Goal: Ask a question: Seek information or help from site administrators or community

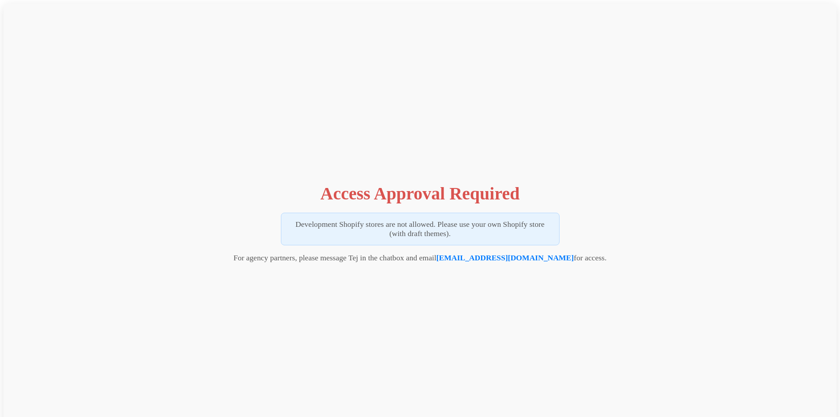
click at [364, 197] on h1 "Access Approval Required" at bounding box center [420, 193] width 199 height 21
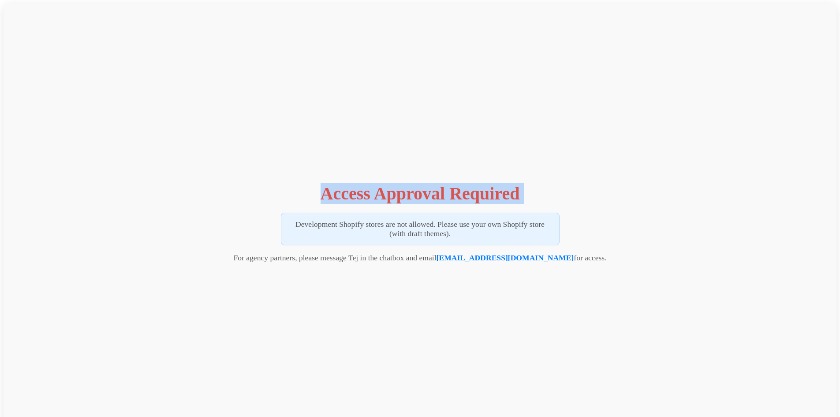
click at [364, 197] on h1 "Access Approval Required" at bounding box center [420, 193] width 199 height 21
click at [373, 194] on h1 "Access Approval Required" at bounding box center [420, 193] width 199 height 21
click at [360, 194] on h1 "Access Approval Required" at bounding box center [420, 193] width 199 height 21
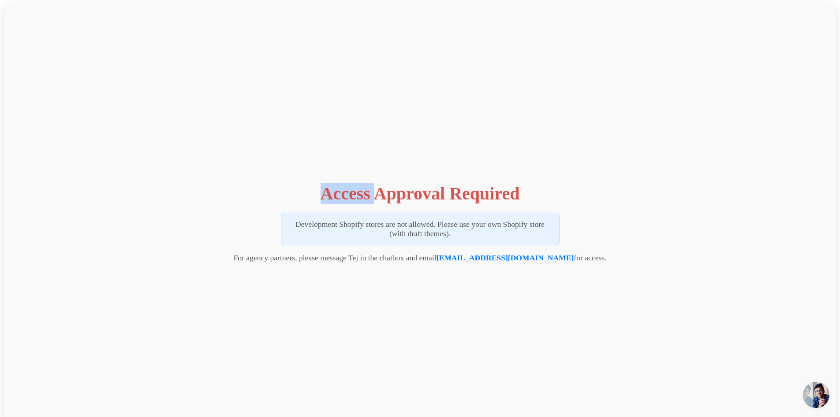
click at [360, 194] on h1 "Access Approval Required" at bounding box center [420, 193] width 199 height 21
click at [822, 395] on span "Open chat" at bounding box center [816, 394] width 26 height 26
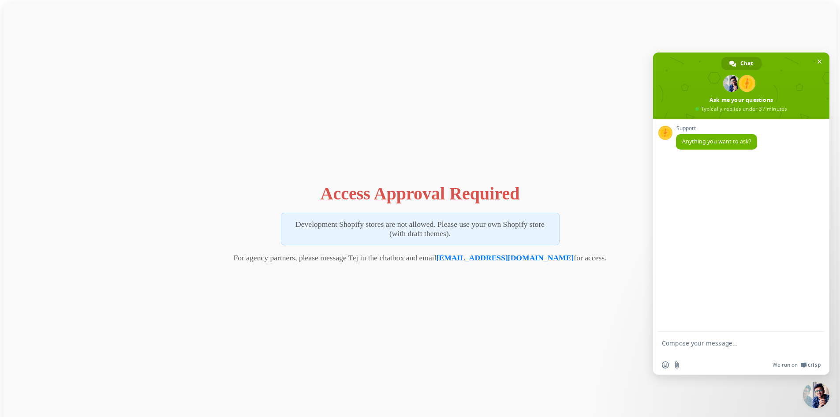
click at [710, 345] on textarea "Compose your message..." at bounding box center [731, 347] width 139 height 16
click at [432, 196] on h1 "Access Approval Required" at bounding box center [420, 193] width 199 height 21
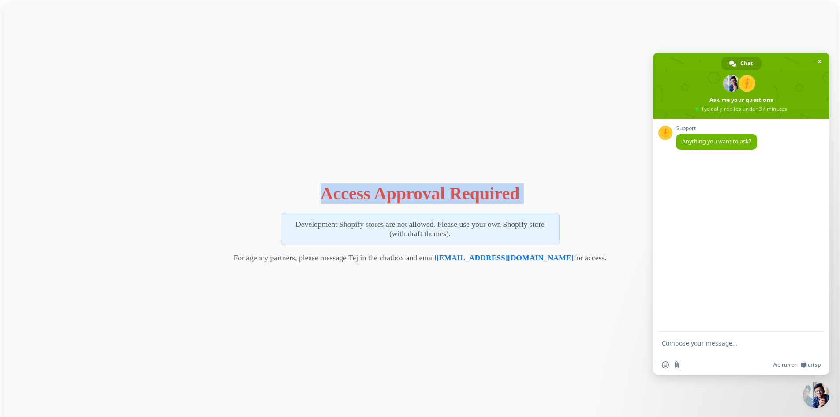
click at [433, 196] on h1 "Access Approval Required" at bounding box center [420, 193] width 199 height 21
copy div "Access Approval Required"
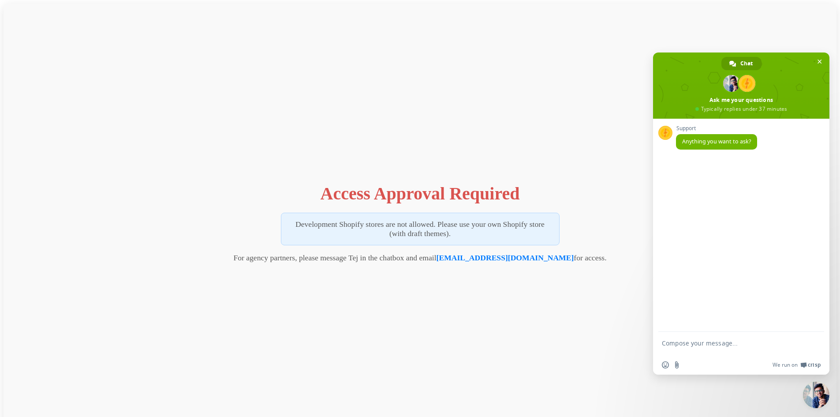
click at [703, 341] on textarea "Compose your message..." at bounding box center [731, 347] width 139 height 16
paste textarea "Access Approval Required"
type textarea "Access Approval Required"
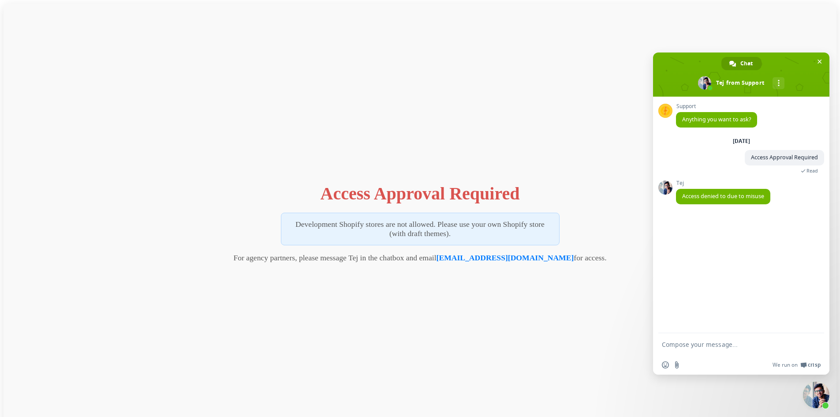
click at [301, 225] on p "Development Shopify stores are not allowed. Please use your own Shopify store (…" at bounding box center [420, 229] width 279 height 33
drag, startPoint x: 301, startPoint y: 225, endPoint x: 312, endPoint y: 228, distance: 11.2
click at [305, 226] on p "Development Shopify stores are not allowed. Please use your own Shopify store (…" at bounding box center [420, 229] width 279 height 33
drag, startPoint x: 403, startPoint y: 224, endPoint x: 432, endPoint y: 226, distance: 29.2
click at [432, 226] on p "Development Shopify stores are not allowed. Please use your own Shopify store (…" at bounding box center [420, 229] width 279 height 33
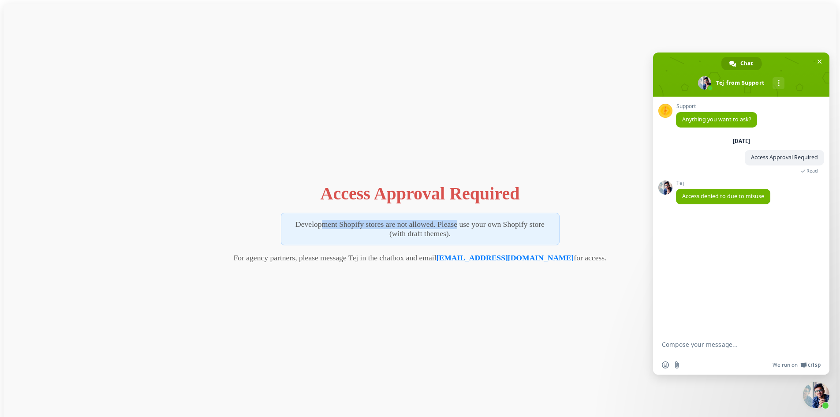
copy p "Development Shopify stores are not allowed."
click at [711, 339] on form at bounding box center [731, 345] width 139 height 24
click at [716, 340] on textarea "Compose your message..." at bounding box center [731, 344] width 139 height 8
paste textarea "Development Shopify stores are not allowed."
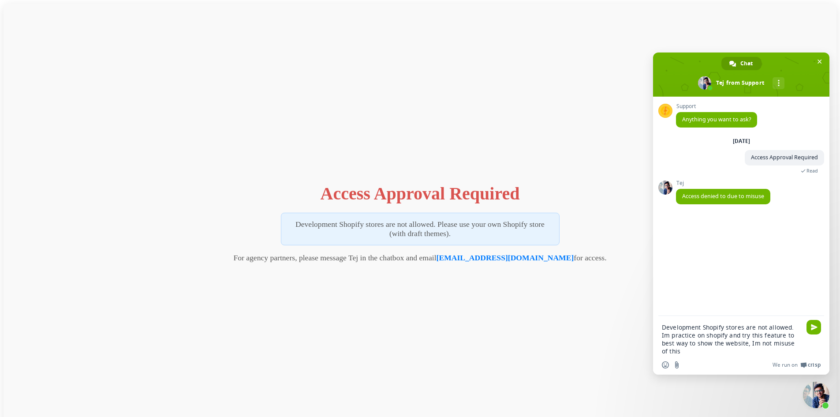
type textarea "Development Shopify stores are not allowed. Im practice on shopify and try this…"
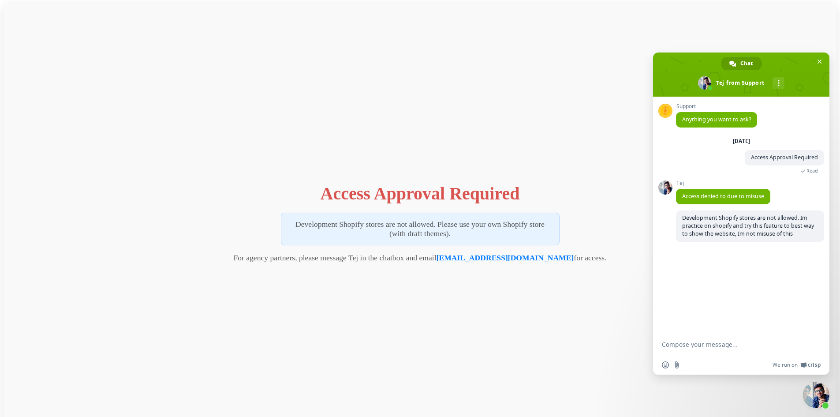
click at [336, 195] on h1 "Access Approval Required" at bounding box center [420, 193] width 199 height 21
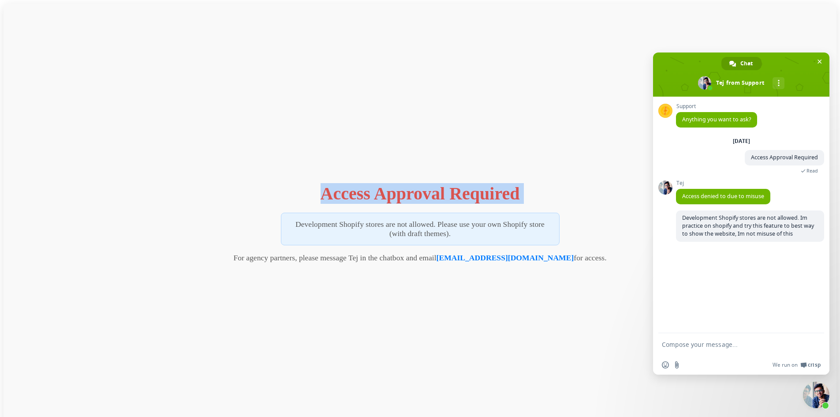
click at [336, 195] on h1 "Access Approval Required" at bounding box center [420, 193] width 199 height 21
copy div "Access Approval Required"
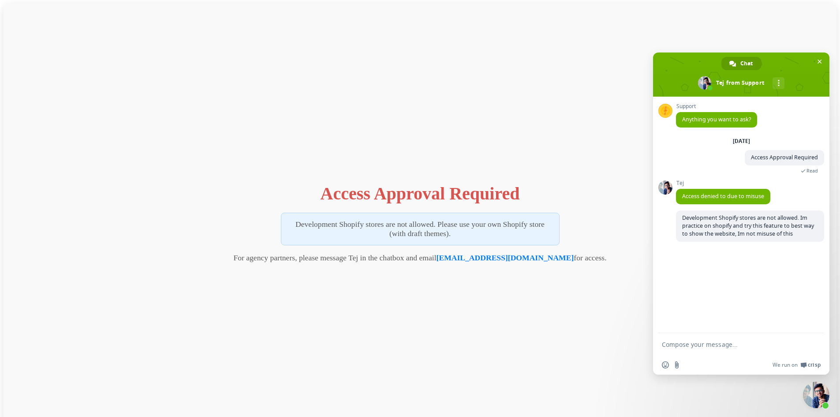
click at [713, 347] on textarea "Compose your message..." at bounding box center [731, 344] width 139 height 8
paste textarea "I’m currently building a Shopify store as part of my front-end development port…"
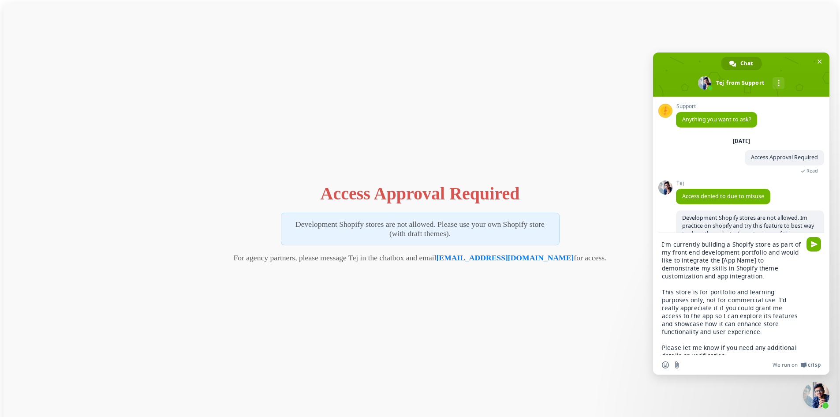
drag, startPoint x: 739, startPoint y: 260, endPoint x: 773, endPoint y: 261, distance: 33.5
click at [773, 261] on textarea "I’m currently building a Shopify store as part of my front-end development port…" at bounding box center [731, 297] width 139 height 115
paste textarea "Vizup Shoppable"
type textarea "I’m currently building a Shopify store as part of my front-end development port…"
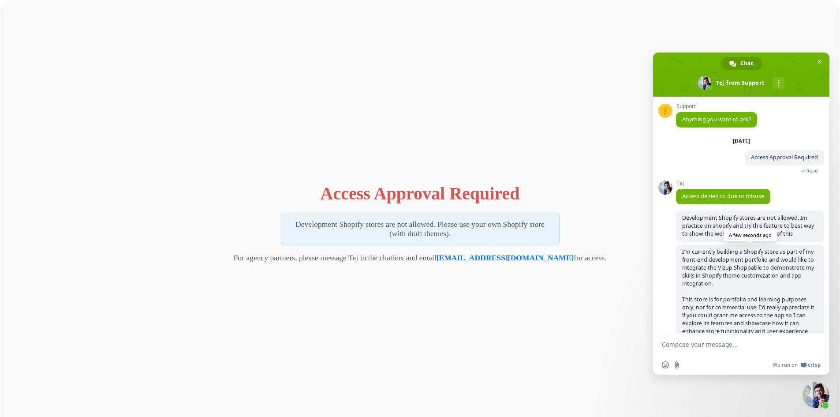
scroll to position [48, 0]
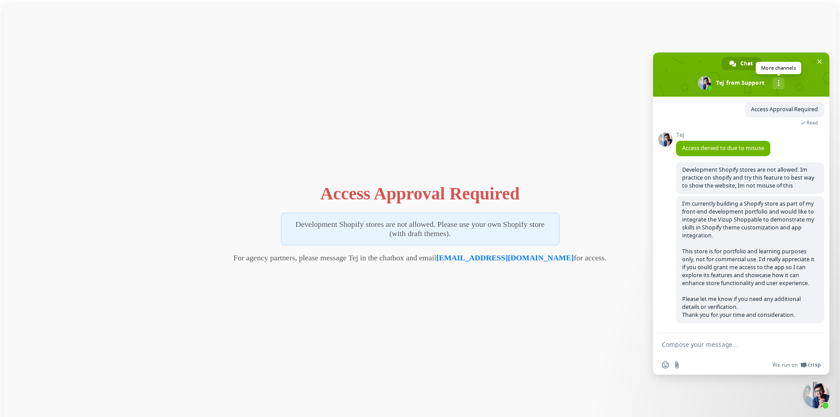
click at [782, 80] on div "More channels" at bounding box center [779, 83] width 12 height 12
click at [750, 99] on span "phone" at bounding box center [749, 102] width 7 height 7
click at [778, 80] on span "More channels" at bounding box center [779, 83] width 2 height 6
click at [748, 101] on span "phone" at bounding box center [749, 102] width 7 height 7
click at [754, 302] on span "I’m currently building a Shopify store as part of my front-end development port…" at bounding box center [748, 259] width 132 height 119
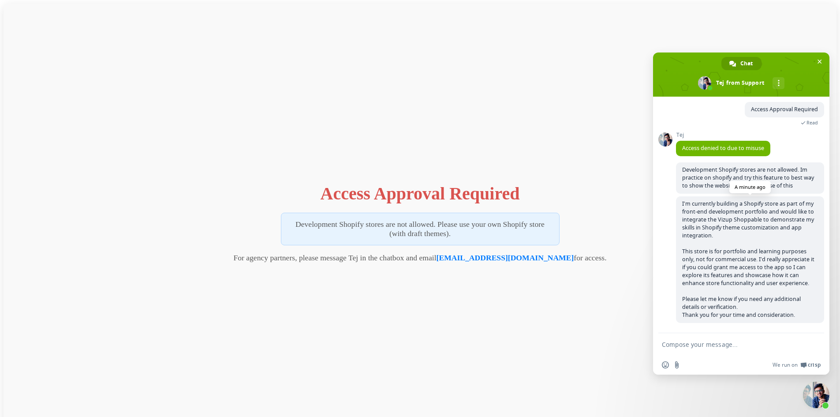
click at [719, 301] on span "I’m currently building a Shopify store as part of my front-end development port…" at bounding box center [748, 259] width 132 height 119
click at [734, 314] on span "I’m currently building a Shopify store as part of my front-end development port…" at bounding box center [748, 259] width 132 height 119
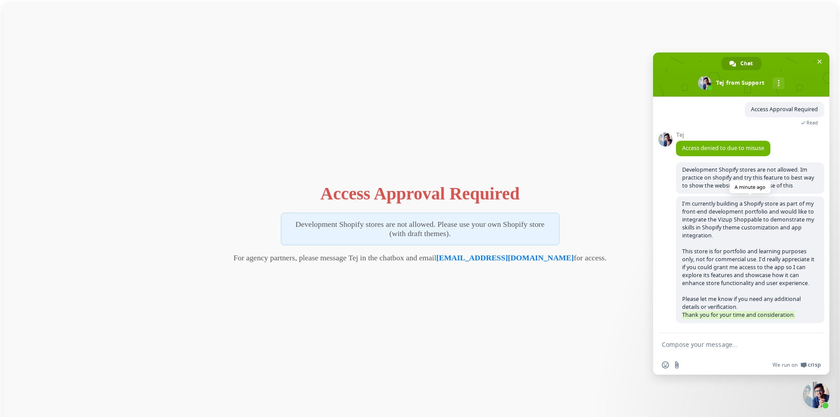
click at [734, 314] on span "I’m currently building a Shopify store as part of my front-end development port…" at bounding box center [748, 259] width 132 height 119
click at [825, 396] on span "Close chat" at bounding box center [816, 394] width 26 height 26
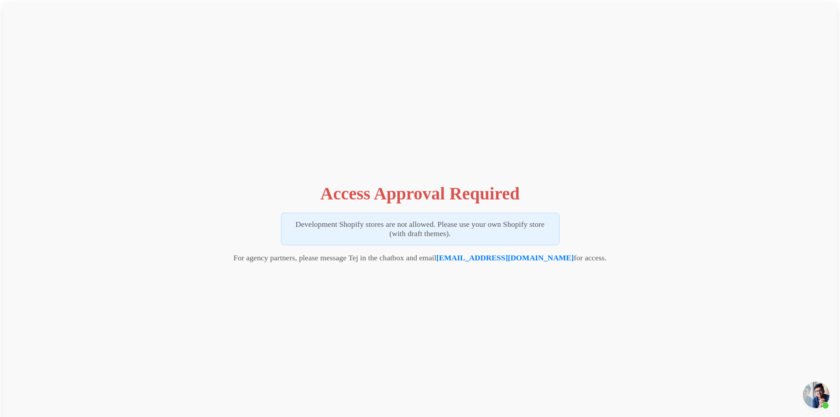
click at [825, 398] on span "Open chat" at bounding box center [816, 394] width 26 height 26
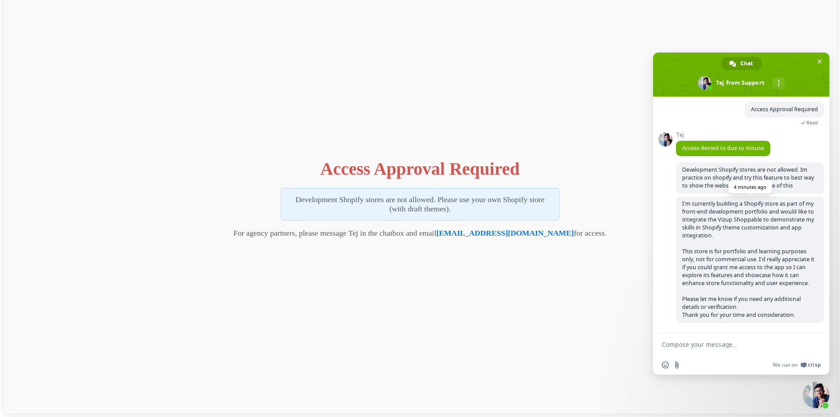
scroll to position [0, 0]
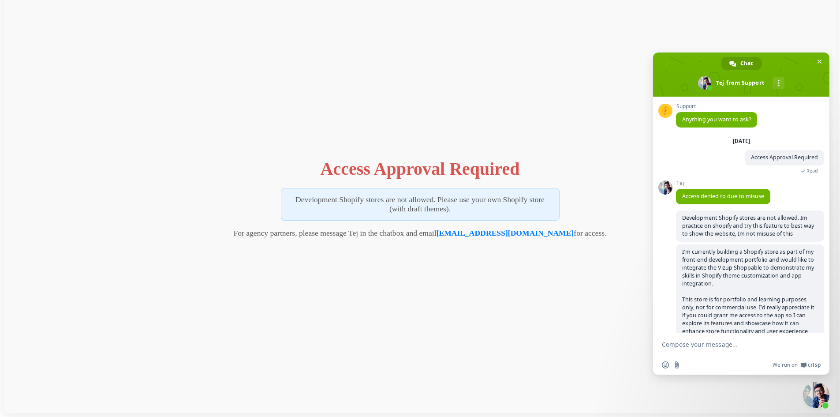
click at [438, 209] on p "Development Shopify stores are not allowed. Please use your own Shopify store (…" at bounding box center [420, 204] width 279 height 33
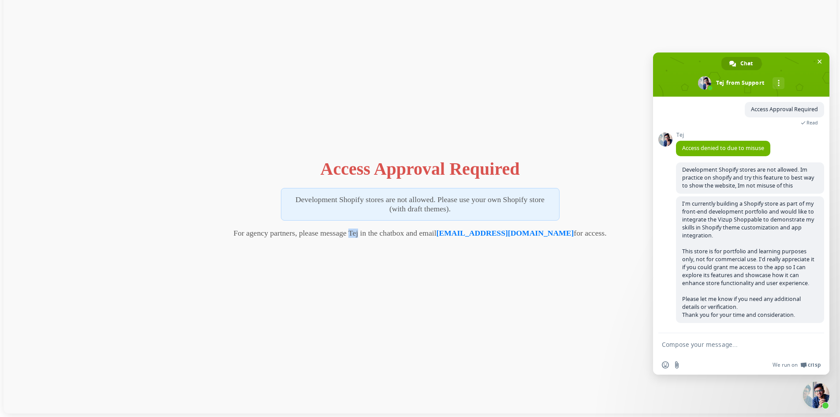
drag, startPoint x: 375, startPoint y: 234, endPoint x: 383, endPoint y: 232, distance: 8.7
click at [383, 232] on p "For agency partners, please message Tej in the chatbox and email tej@vizupcomme…" at bounding box center [419, 232] width 373 height 9
drag, startPoint x: 272, startPoint y: 234, endPoint x: 297, endPoint y: 236, distance: 25.2
click at [297, 236] on p "For agency partners, please message Tej in the chatbox and email tej@vizupcomme…" at bounding box center [419, 232] width 373 height 9
click at [694, 168] on span "Development Shopify stores are not allowed. Im practice on shopify and try this…" at bounding box center [748, 177] width 132 height 23
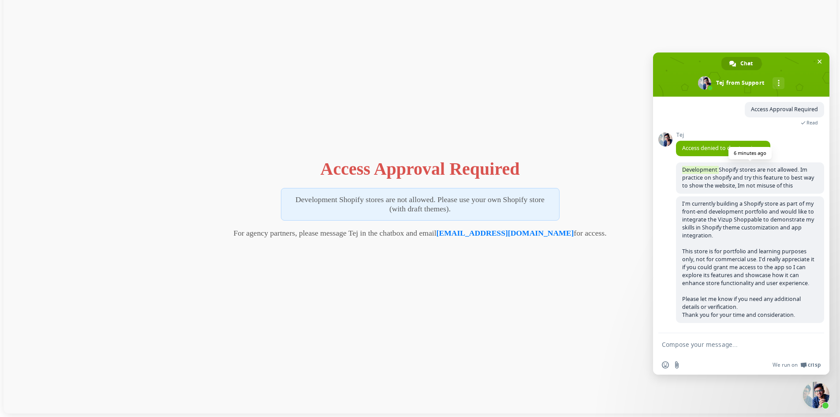
click at [694, 168] on span "Development Shopify stores are not allowed. Im practice on shopify and try this…" at bounding box center [748, 177] width 132 height 23
copy span "Development Shopify stores are not allowed. Im practice on shopify and try this…"
click at [727, 269] on span "I’m currently building a Shopify store as part of my front-end development port…" at bounding box center [748, 259] width 132 height 119
drag, startPoint x: 734, startPoint y: 219, endPoint x: 778, endPoint y: 216, distance: 43.8
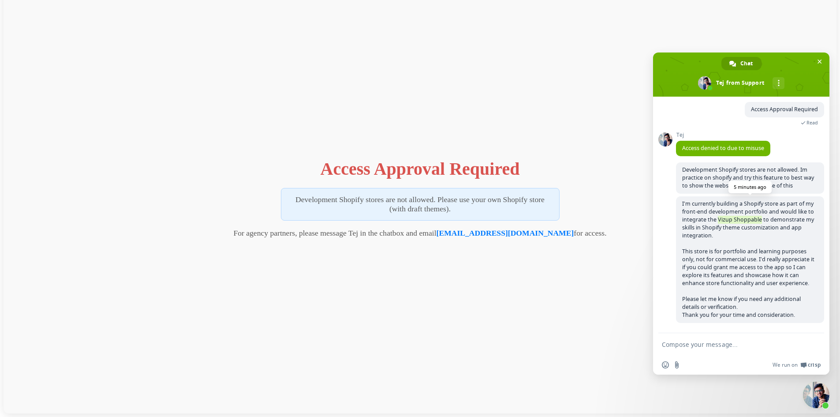
click at [778, 216] on span "I’m currently building a Shopify store as part of my front-end development port…" at bounding box center [748, 259] width 132 height 119
copy span "Vizup Shoppable"
click at [743, 277] on span "I’m currently building a Shopify store as part of my front-end development port…" at bounding box center [748, 259] width 132 height 119
click at [779, 82] on span "More channels" at bounding box center [779, 83] width 2 height 6
click at [737, 288] on span "I’m currently building a Shopify store as part of my front-end development port…" at bounding box center [750, 259] width 148 height 127
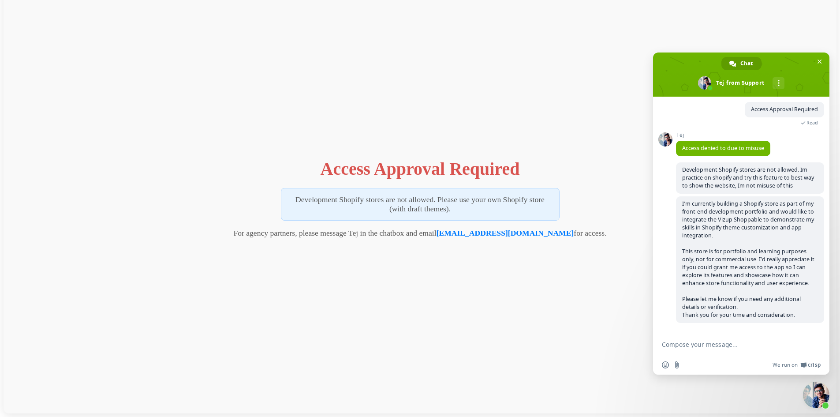
click at [736, 344] on textarea "Compose your message..." at bounding box center [731, 344] width 139 height 8
click at [389, 116] on div "Access Approval Required Development Shopify stores are not allowed. Please use…" at bounding box center [420, 196] width 833 height 434
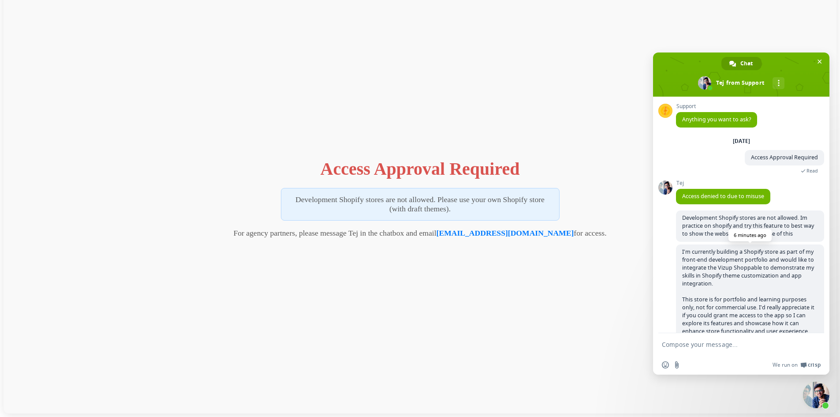
scroll to position [48, 0]
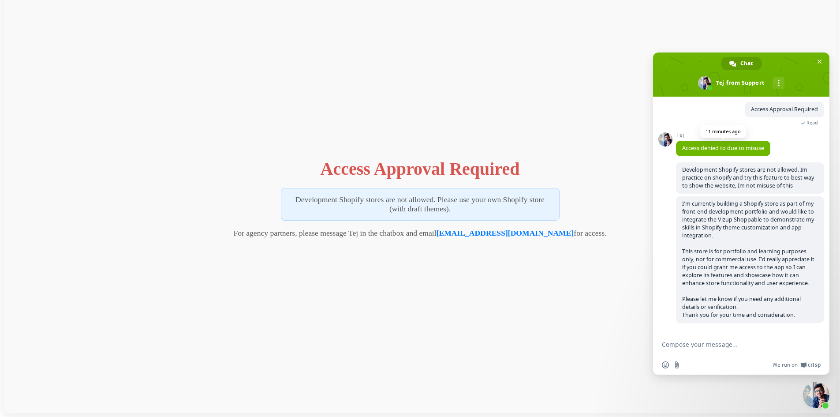
click at [725, 147] on span "Access denied to due to misuse" at bounding box center [723, 147] width 82 height 7
click at [309, 127] on div "Access Approval Required Development Shopify stores are not allowed. Please use…" at bounding box center [420, 196] width 833 height 434
click at [725, 342] on textarea "Compose your message..." at bounding box center [731, 344] width 139 height 8
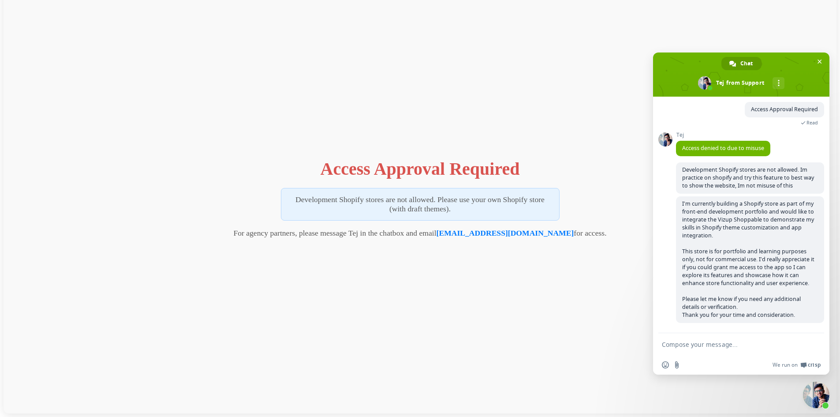
paste textarea "This is only for learning at the moment, but I plan to purchase the app in the …"
type textarea "This is only for learning at the moment, but I plan to purchase the app in the …"
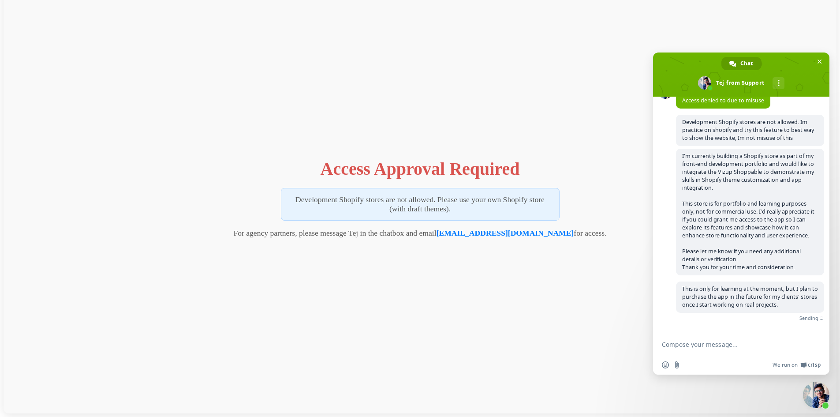
scroll to position [82, 0]
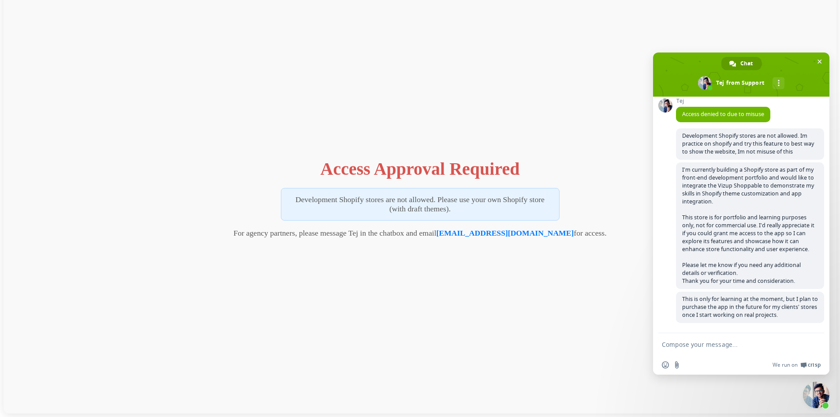
click at [326, 159] on h1 "Access Approval Required" at bounding box center [420, 168] width 199 height 21
click at [334, 164] on h1 "Access Approval Required" at bounding box center [420, 168] width 199 height 21
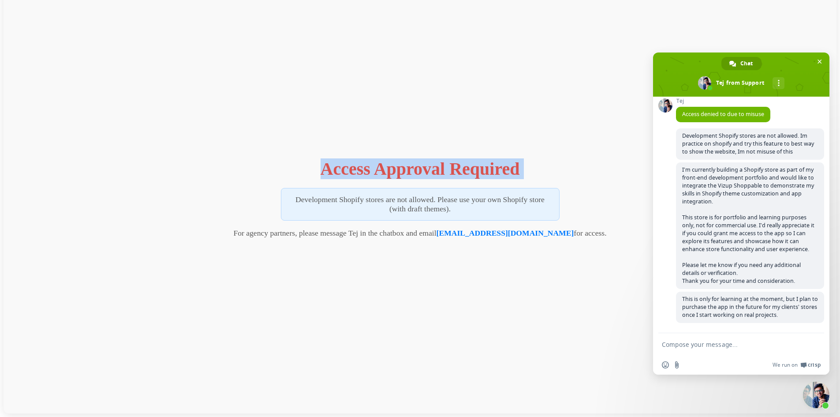
click at [334, 164] on h1 "Access Approval Required" at bounding box center [420, 168] width 199 height 21
click at [416, 175] on h1 "Access Approval Required" at bounding box center [420, 168] width 199 height 21
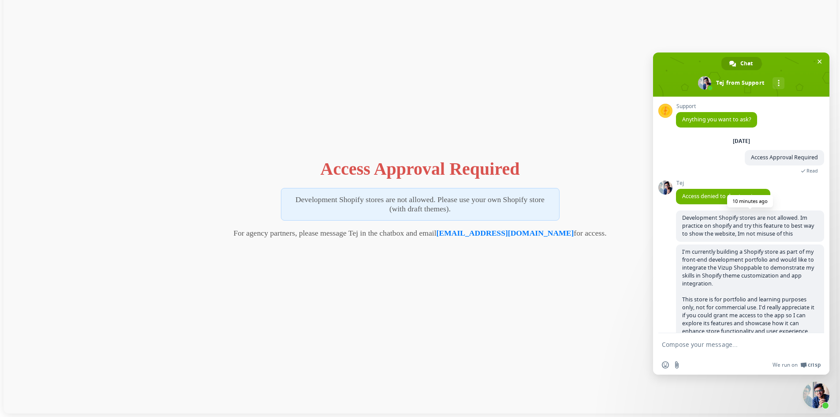
click at [808, 221] on span "Development Shopify stores are not allowed. Im practice on shopify and try this…" at bounding box center [748, 225] width 132 height 23
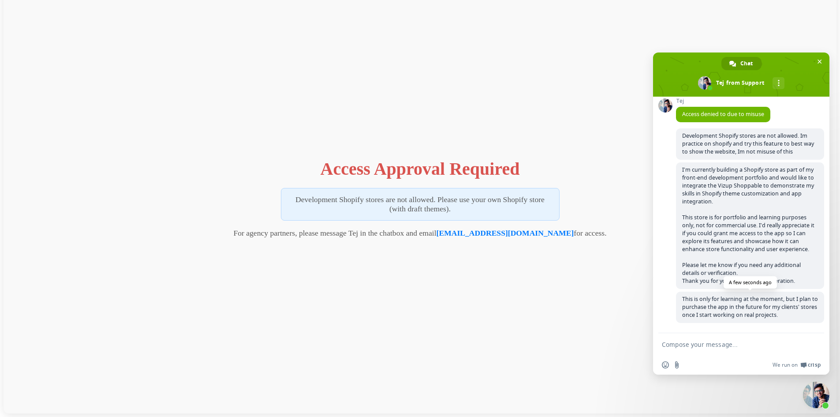
click at [742, 306] on span "This is only for learning at the moment, but I plan to purchase the app in the …" at bounding box center [750, 306] width 136 height 23
click at [690, 272] on span "I’m currently building a Shopify store as part of my front-end development port…" at bounding box center [748, 225] width 132 height 119
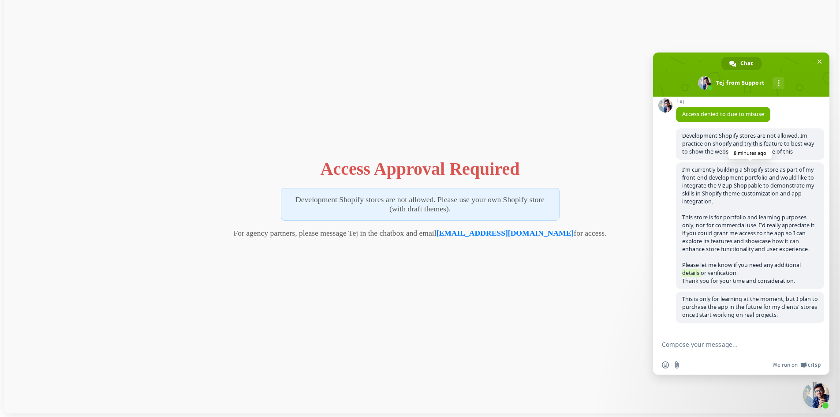
click at [690, 272] on span "I’m currently building a Shopify store as part of my front-end development port…" at bounding box center [748, 225] width 132 height 119
click at [692, 272] on span "I’m currently building a Shopify store as part of my front-end development port…" at bounding box center [748, 225] width 132 height 119
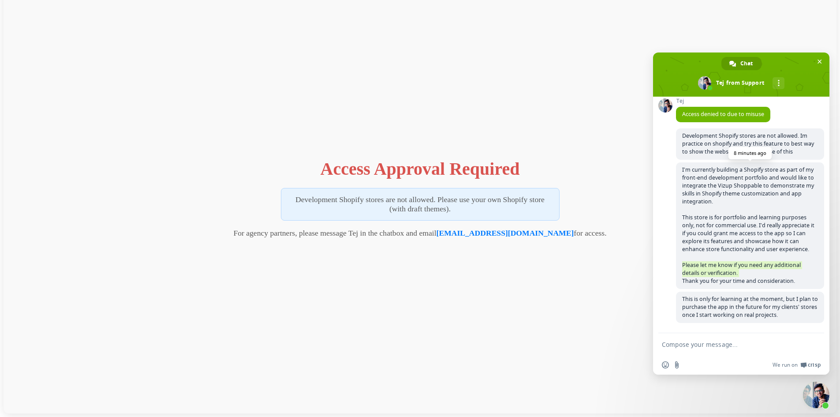
click at [692, 272] on span "I’m currently building a Shopify store as part of my front-end development port…" at bounding box center [748, 225] width 132 height 119
click at [723, 278] on span "I’m currently building a Shopify store as part of my front-end development port…" at bounding box center [748, 225] width 132 height 119
click at [726, 344] on textarea "Compose your message..." at bounding box center [731, 344] width 139 height 8
drag, startPoint x: 375, startPoint y: 236, endPoint x: 383, endPoint y: 239, distance: 8.5
click at [383, 239] on div "Access Approval Required Development Shopify stores are not allowed. Please use…" at bounding box center [420, 196] width 833 height 434
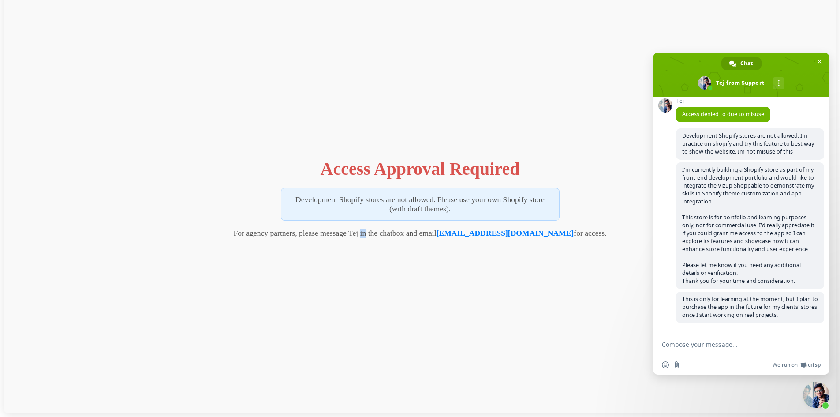
drag, startPoint x: 386, startPoint y: 235, endPoint x: 391, endPoint y: 236, distance: 4.9
click at [391, 236] on p "For agency partners, please message Tej in the chatbox and email tej@vizupcomme…" at bounding box center [419, 232] width 373 height 9
click at [395, 235] on p "For agency partners, please message Tej in the chatbox and email tej@vizupcomme…" at bounding box center [419, 232] width 373 height 9
click at [393, 233] on p "For agency partners, please message Tej in the chatbox and email tej@vizupcomme…" at bounding box center [419, 232] width 373 height 9
drag, startPoint x: 393, startPoint y: 233, endPoint x: 402, endPoint y: 235, distance: 9.4
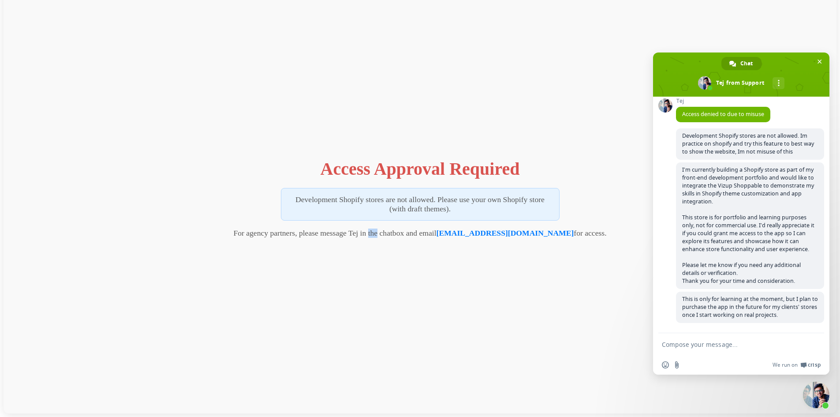
click at [402, 235] on p "For agency partners, please message Tej in the chatbox and email tej@vizupcomme…" at bounding box center [419, 232] width 373 height 9
drag, startPoint x: 405, startPoint y: 232, endPoint x: 427, endPoint y: 238, distance: 22.7
click at [427, 238] on div "Access Approval Required Development Shopify stores are not allowed. Please use…" at bounding box center [420, 196] width 833 height 434
drag, startPoint x: 431, startPoint y: 235, endPoint x: 442, endPoint y: 234, distance: 11.1
click at [442, 234] on p "For agency partners, please message Tej in the chatbox and email tej@vizupcomme…" at bounding box center [419, 232] width 373 height 9
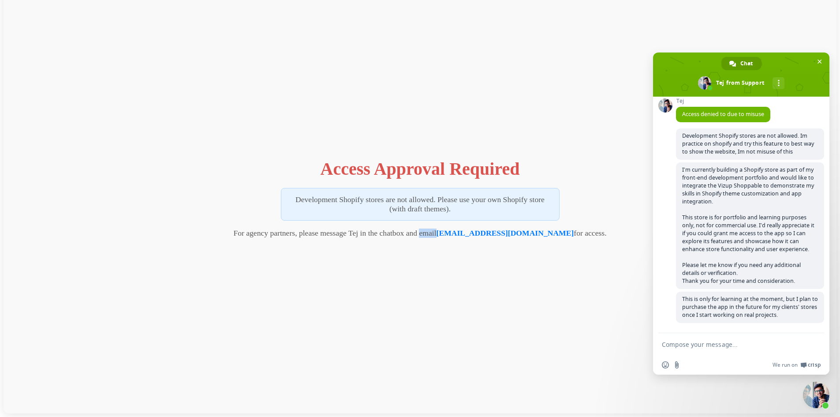
drag, startPoint x: 445, startPoint y: 236, endPoint x: 461, endPoint y: 235, distance: 15.5
click at [461, 235] on p "For agency partners, please message Tej in the chatbox and email tej@vizupcomme…" at bounding box center [419, 232] width 373 height 9
click at [823, 394] on span "Close chat" at bounding box center [816, 394] width 26 height 26
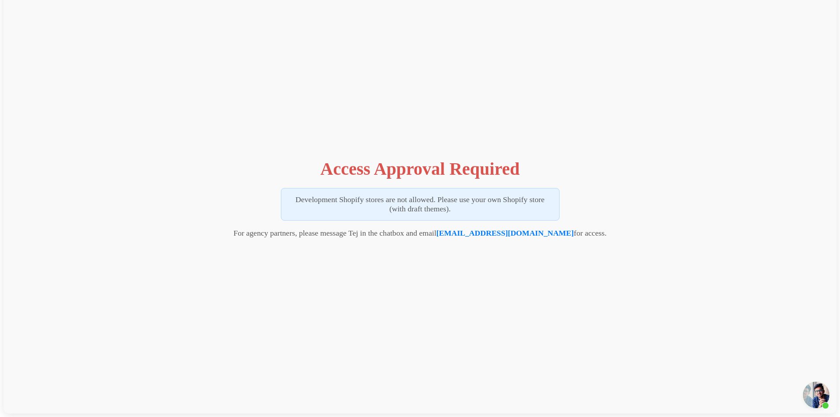
click at [708, 370] on div "Access Approval Required Development Shopify stores are not allowed. Please use…" at bounding box center [420, 196] width 833 height 434
click at [818, 398] on span "Open chat" at bounding box center [816, 394] width 26 height 26
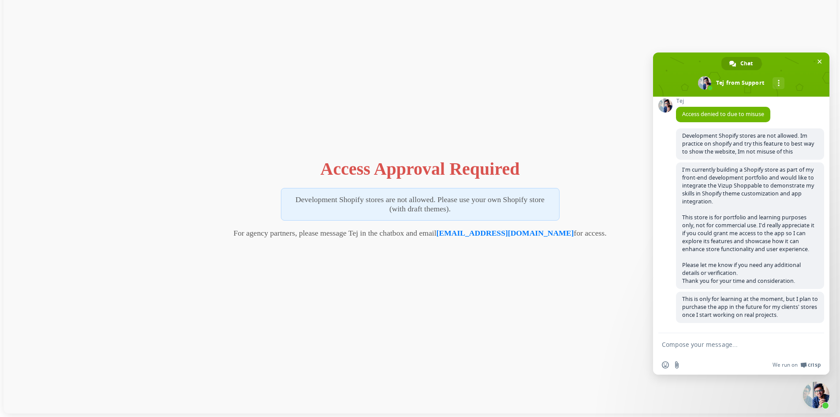
click at [578, 302] on div "Access Approval Required Development Shopify stores are not allowed. Please use…" at bounding box center [420, 196] width 833 height 434
click at [754, 307] on span "This is only for learning at the moment, but I plan to purchase the app in the …" at bounding box center [750, 306] width 136 height 23
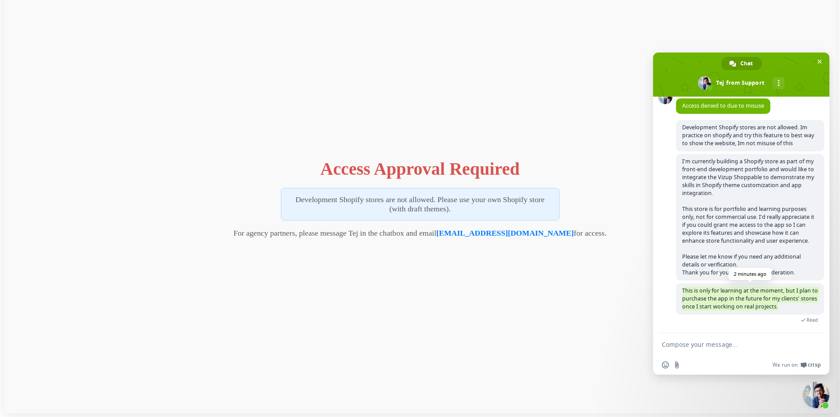
click at [710, 305] on span "This is only for learning at the moment, but I plan to purchase the app in the …" at bounding box center [750, 298] width 136 height 23
click at [700, 341] on textarea "Compose your message..." at bounding box center [731, 344] width 139 height 8
click at [693, 340] on form at bounding box center [731, 345] width 139 height 24
drag, startPoint x: 445, startPoint y: 235, endPoint x: 461, endPoint y: 238, distance: 17.0
click at [461, 238] on div "Access Approval Required Development Shopify stores are not allowed. Please use…" at bounding box center [420, 196] width 833 height 434
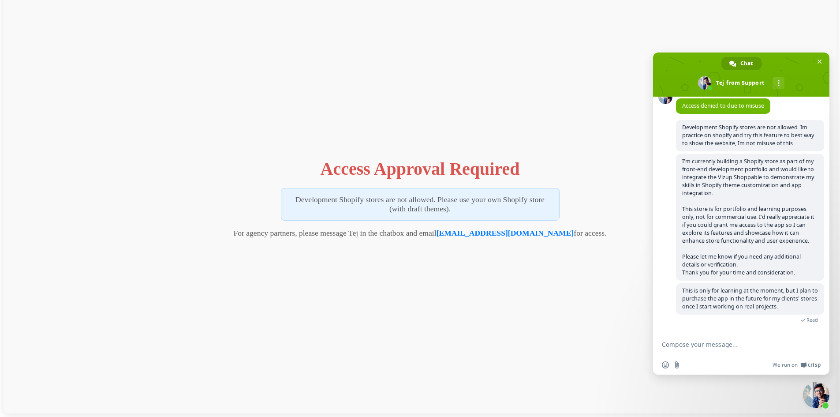
click at [465, 260] on div "Access Approval Required Development Shopify stores are not allowed. Please use…" at bounding box center [420, 196] width 833 height 434
click at [713, 300] on span "This is only for learning at the moment, but I plan to purchase the app in the …" at bounding box center [750, 298] width 136 height 23
click at [436, 315] on div "Access Approval Required Development Shopify stores are not allowed. Please use…" at bounding box center [420, 196] width 833 height 434
click at [819, 391] on span "Close chat" at bounding box center [816, 394] width 26 height 26
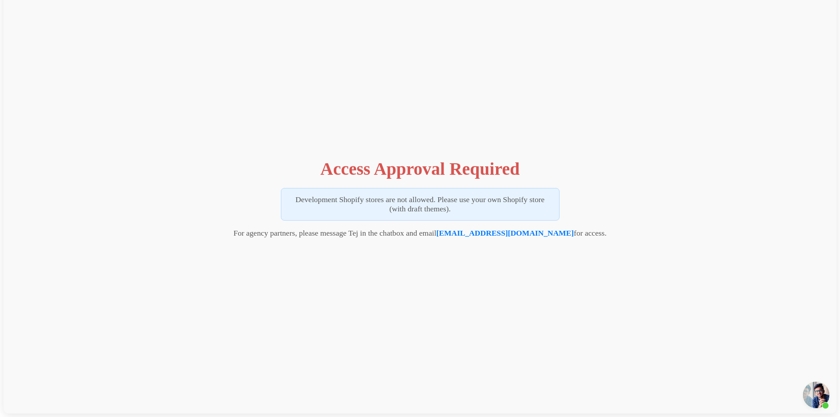
click at [819, 394] on span "Open chat" at bounding box center [816, 394] width 26 height 26
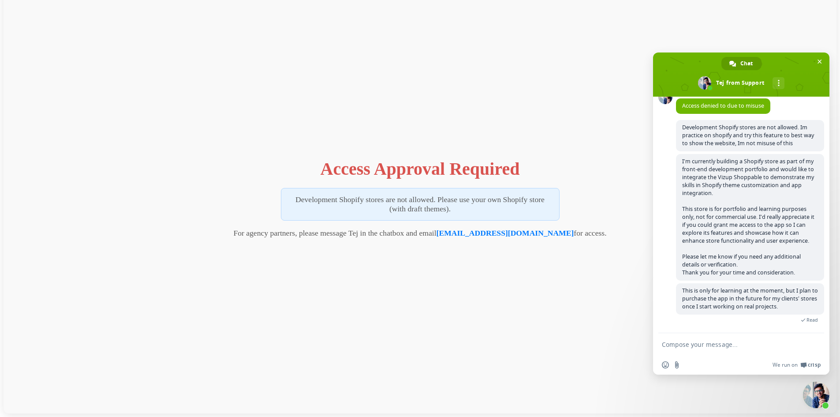
click at [486, 332] on div "Access Approval Required Development Shopify stores are not allowed. Please use…" at bounding box center [420, 196] width 833 height 434
click at [474, 197] on p "Development Shopify stores are not allowed. Please use your own Shopify store (…" at bounding box center [420, 204] width 279 height 33
click at [435, 208] on p "Development Shopify stores are not allowed. Please use your own Shopify store (…" at bounding box center [420, 204] width 279 height 33
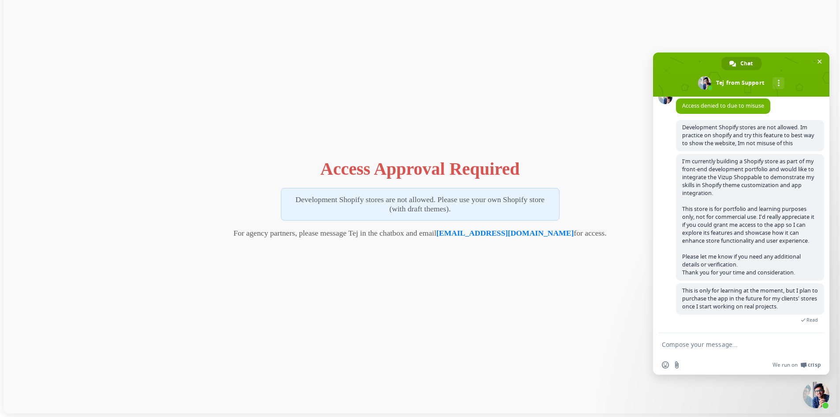
click at [435, 208] on p "Development Shopify stores are not allowed. Please use your own Shopify store (…" at bounding box center [420, 204] width 279 height 33
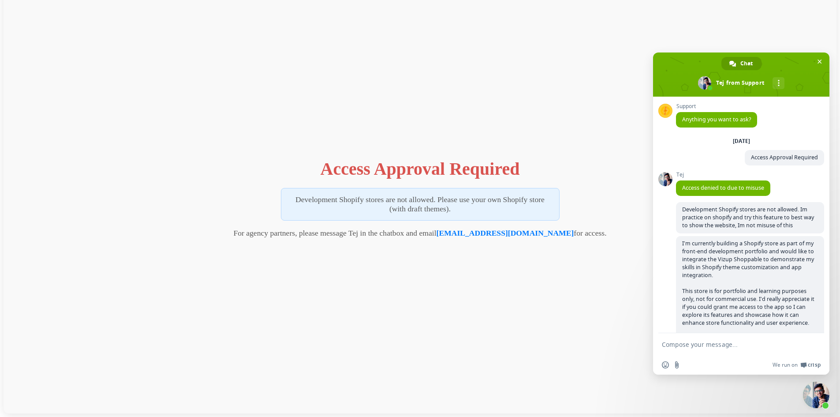
scroll to position [82, 0]
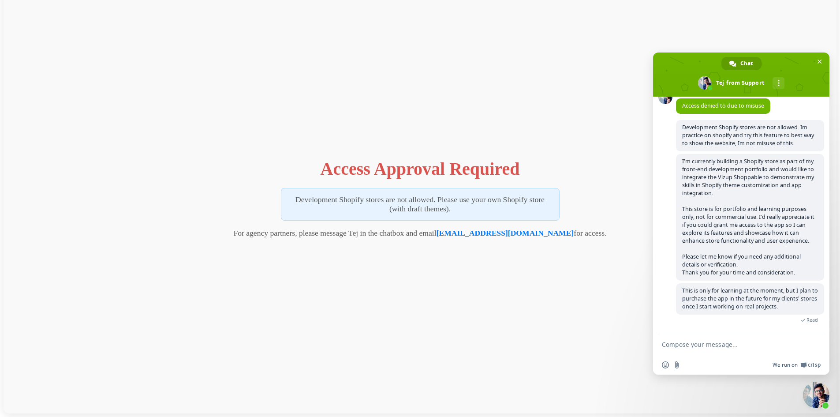
click at [814, 364] on span "Crisp" at bounding box center [814, 364] width 13 height 7
click at [718, 303] on span "This is only for learning at the moment, but I plan to purchase the app in the …" at bounding box center [750, 298] width 136 height 23
click at [763, 303] on span "This is only for learning at the moment, but I plan to purchase the app in the …" at bounding box center [750, 298] width 136 height 23
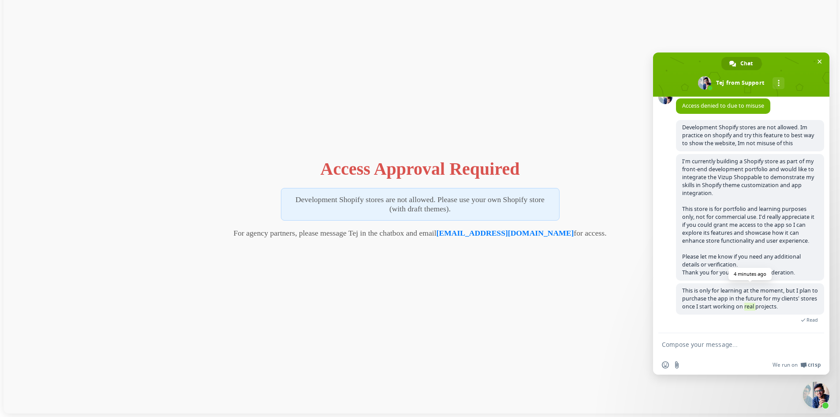
click at [763, 303] on span "This is only for learning at the moment, but I plan to purchase the app in the …" at bounding box center [750, 298] width 136 height 23
click at [741, 301] on span "This is only for learning at the moment, but I plan to purchase the app in the …" at bounding box center [750, 298] width 136 height 23
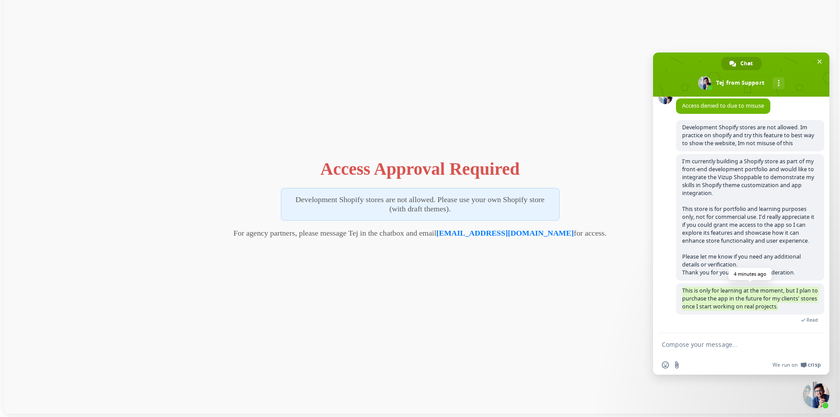
click at [741, 301] on span "This is only for learning at the moment, but I plan to purchase the app in the …" at bounding box center [750, 298] width 136 height 23
click at [744, 202] on span "I’m currently building a Shopify store as part of my front-end development port…" at bounding box center [750, 217] width 148 height 127
click at [479, 288] on div "Access Approval Required Development Shopify stores are not allowed. Please use…" at bounding box center [420, 196] width 833 height 434
click at [817, 393] on span "Close chat" at bounding box center [816, 394] width 26 height 26
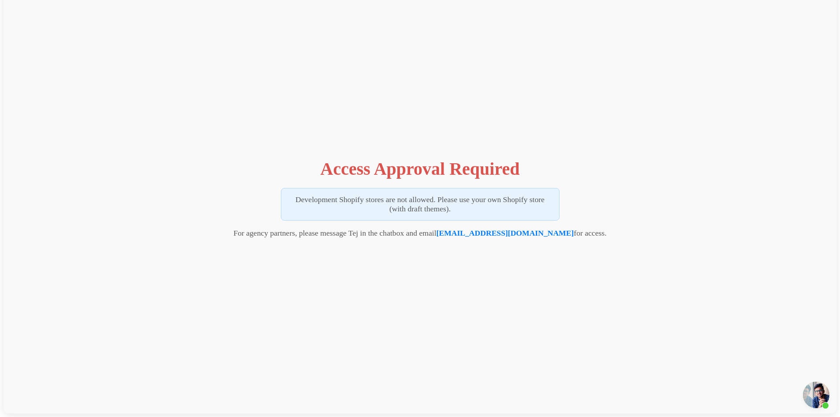
click at [819, 403] on span "Open chat" at bounding box center [816, 394] width 26 height 26
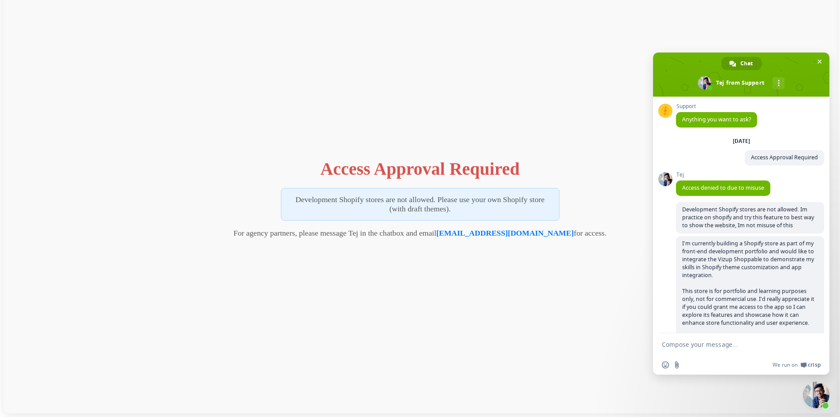
scroll to position [82, 0]
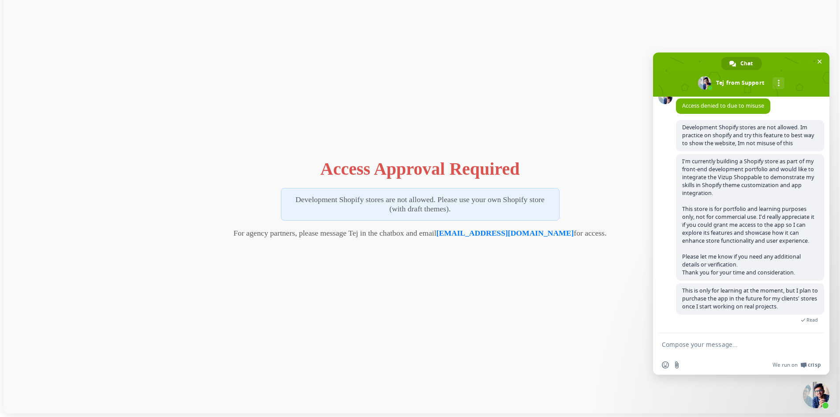
click at [478, 203] on p "Development Shopify stores are not allowed. Please use your own Shopify store (…" at bounding box center [420, 204] width 279 height 33
click at [748, 307] on span "This is only for learning at the moment, but I plan to purchase the app in the …" at bounding box center [750, 298] width 136 height 23
